Goal: Information Seeking & Learning: Learn about a topic

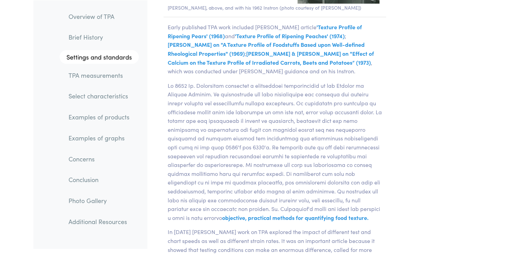
scroll to position [1522, 0]
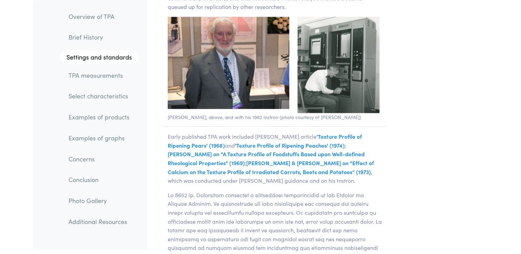
click at [109, 19] on link "Overview of TPA" at bounding box center [101, 16] width 76 height 16
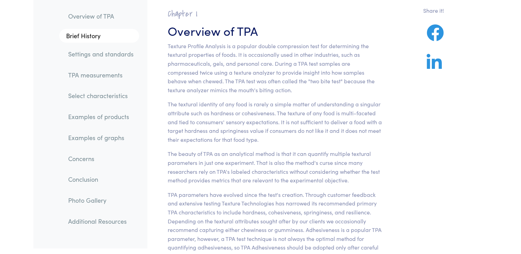
scroll to position [47, 0]
click at [92, 59] on link "Settings and standards" at bounding box center [101, 54] width 76 height 16
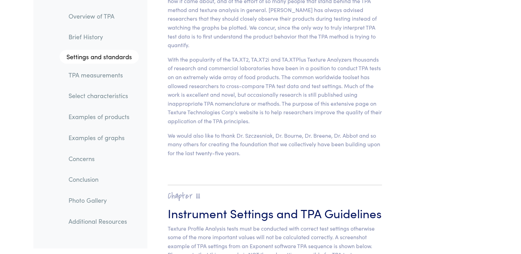
scroll to position [2628, 0]
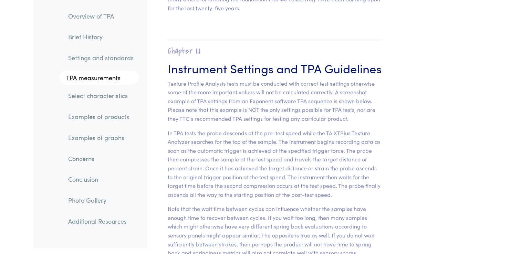
click at [94, 73] on link "TPA measurements" at bounding box center [99, 78] width 80 height 14
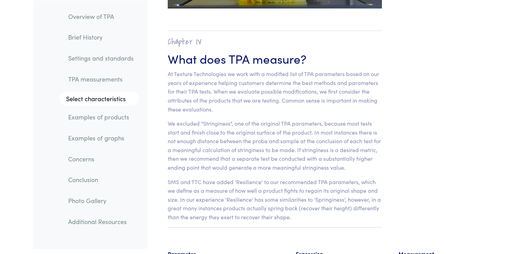
scroll to position [4317, 0]
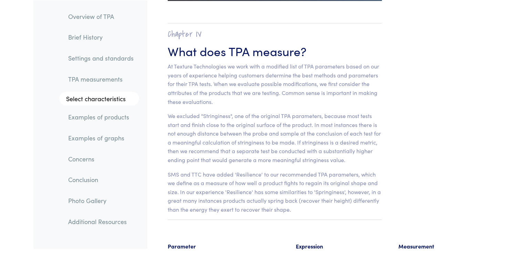
click at [91, 114] on link "Examples of products" at bounding box center [101, 117] width 76 height 16
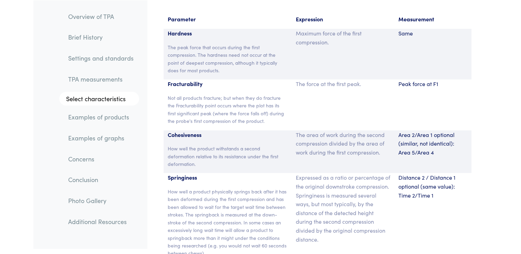
scroll to position [4544, 0]
